Goal: Task Accomplishment & Management: Manage account settings

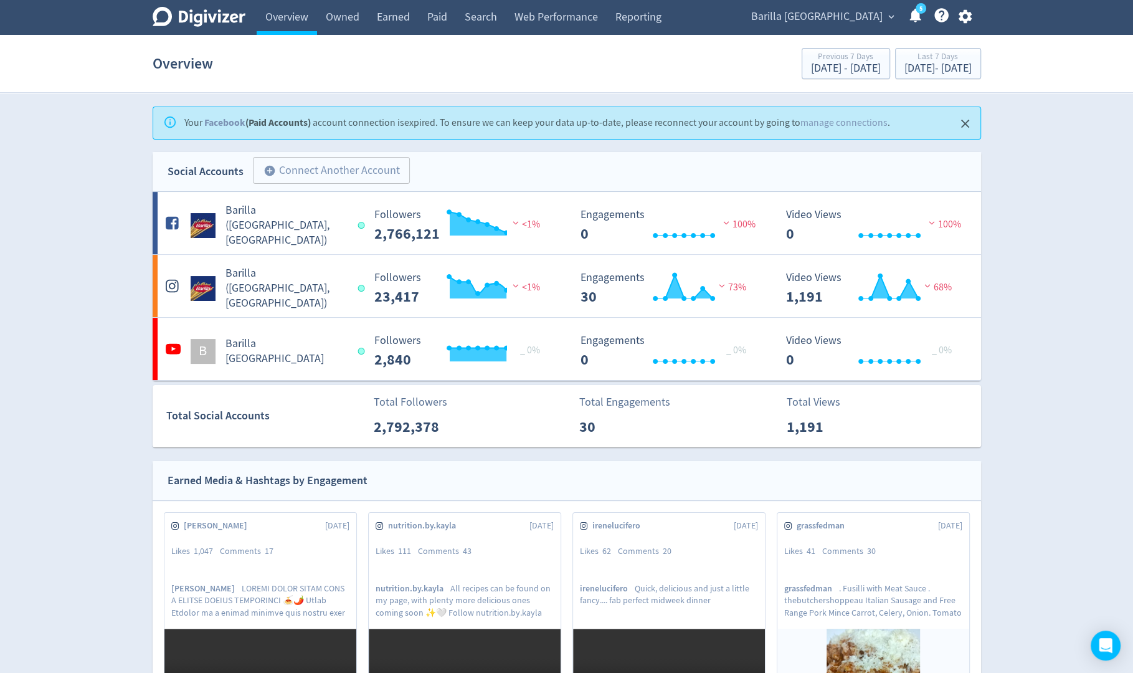
click at [966, 21] on icon "button" at bounding box center [964, 17] width 13 height 14
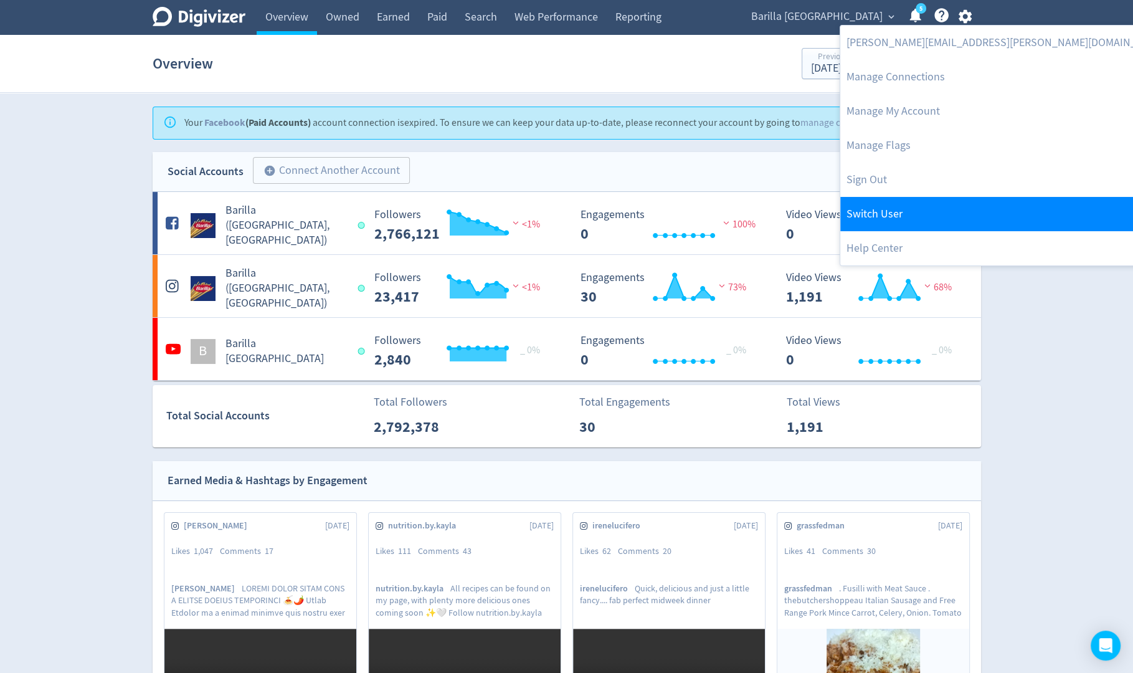
click at [928, 199] on link "Switch User" at bounding box center [1006, 214] width 333 height 34
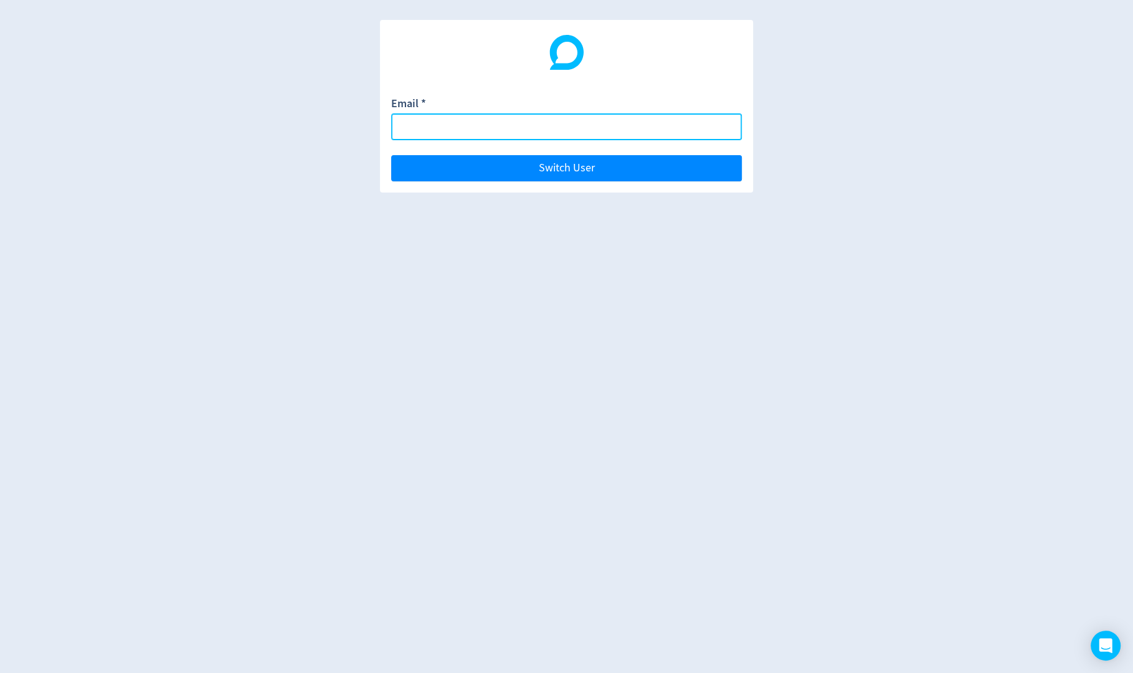
click at [717, 131] on input "Email *" at bounding box center [566, 126] width 351 height 27
paste input "[EMAIL_ADDRESS][DOMAIN_NAME]"
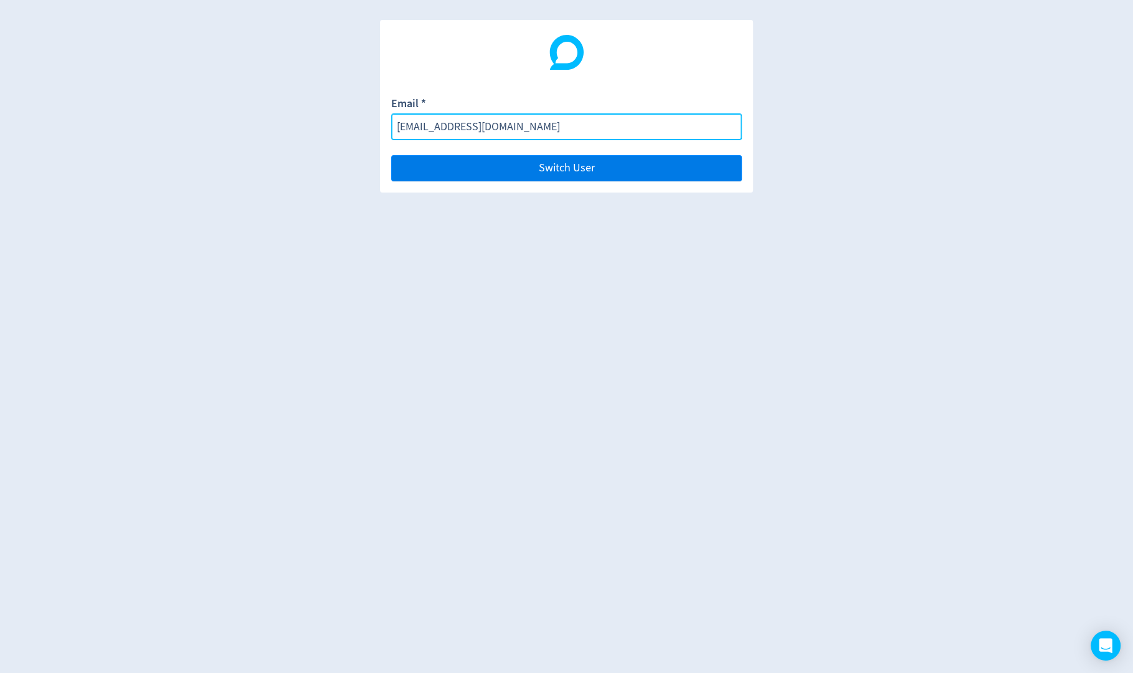
type input "[EMAIL_ADDRESS][DOMAIN_NAME]"
click at [719, 164] on button "Switch User" at bounding box center [566, 168] width 351 height 26
